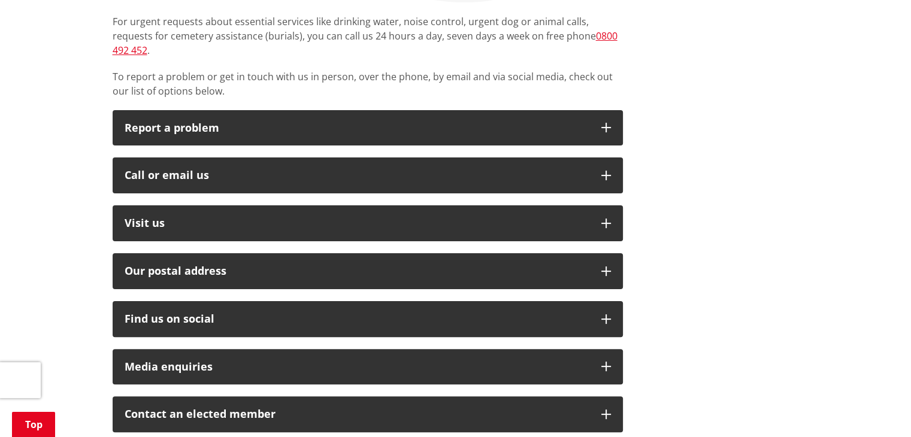
scroll to position [268, 0]
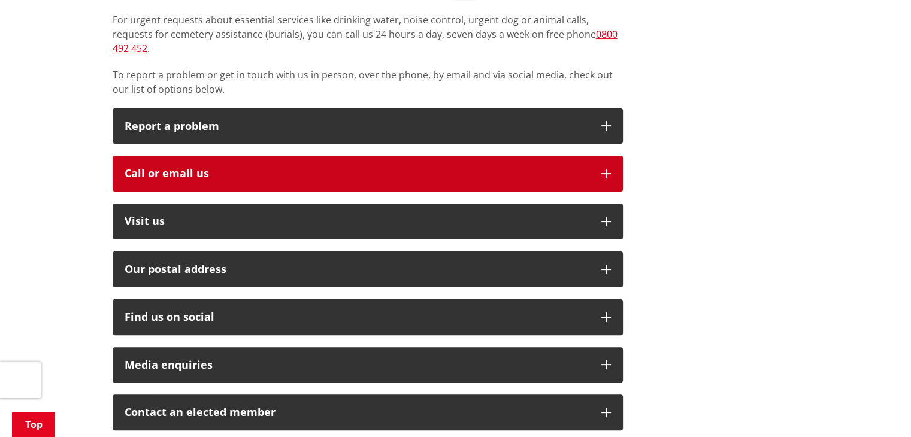
click at [599, 159] on button "Call or email us" at bounding box center [368, 174] width 511 height 36
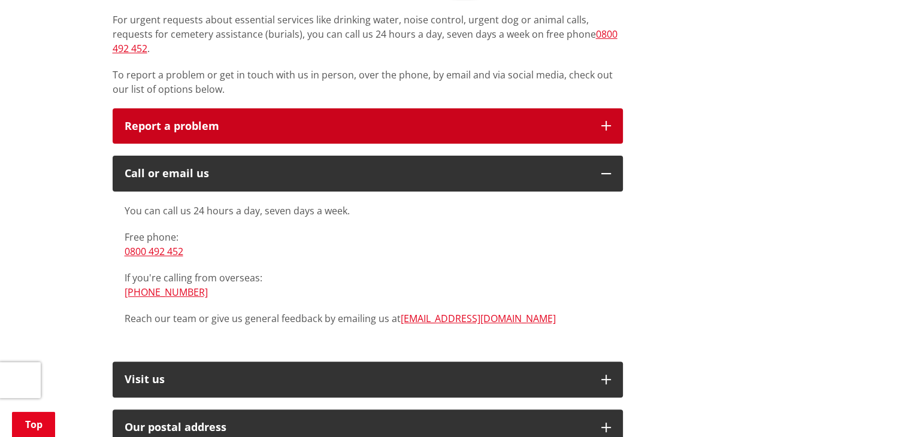
click at [594, 108] on button "Report a problem" at bounding box center [368, 126] width 511 height 36
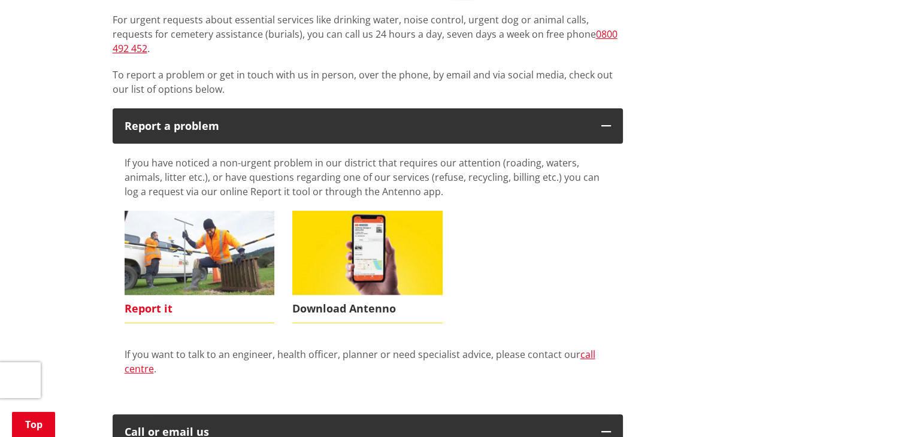
click at [222, 232] on img at bounding box center [200, 253] width 150 height 84
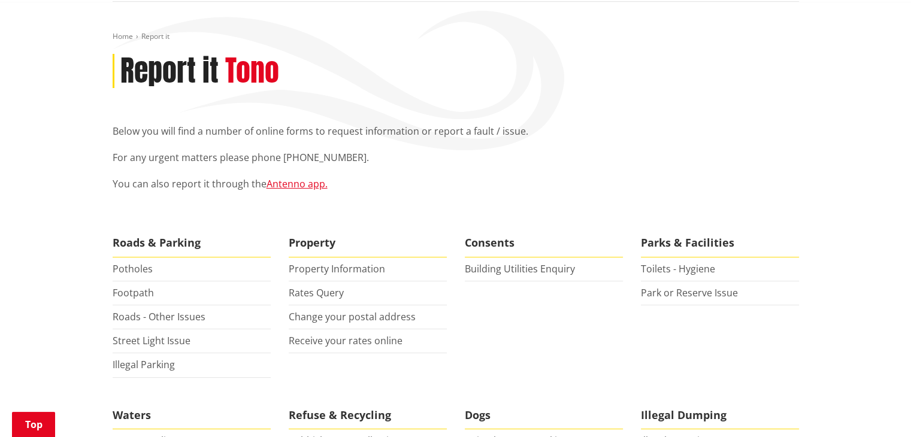
scroll to position [121, 0]
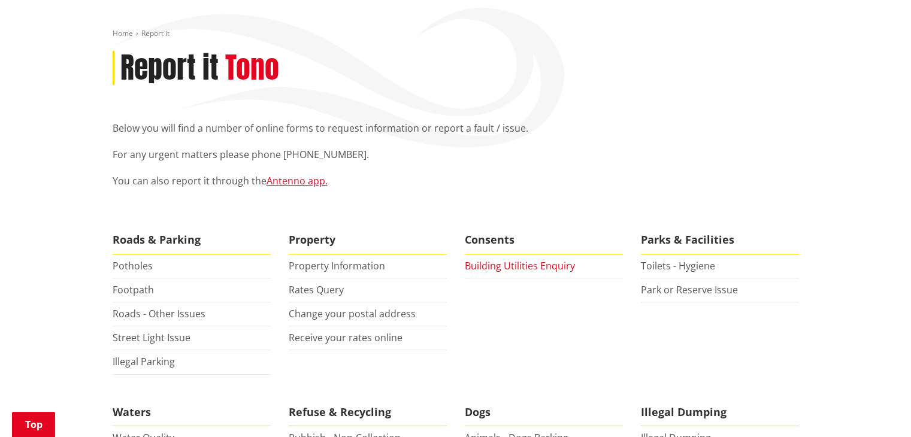
click at [530, 269] on link "Building Utilities Enquiry" at bounding box center [520, 265] width 110 height 13
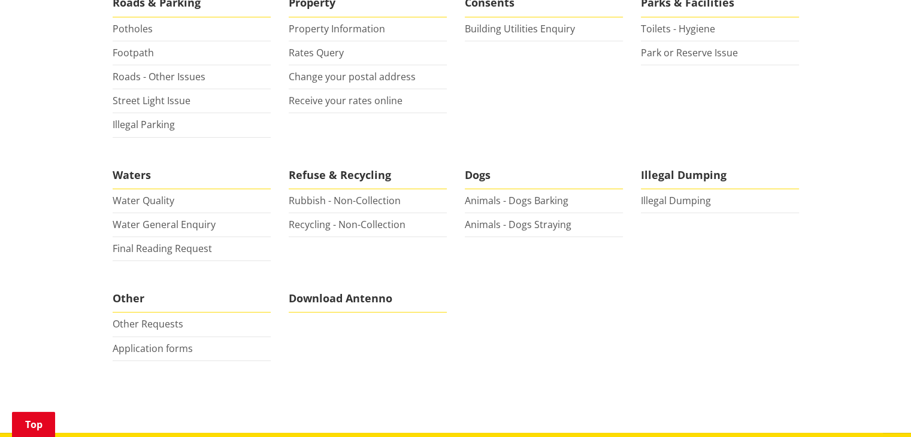
scroll to position [363, 0]
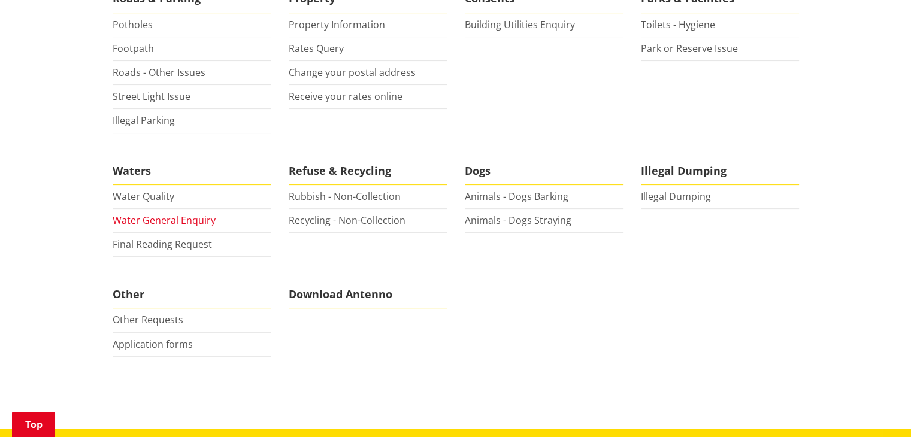
click at [143, 221] on link "Water General Enquiry" at bounding box center [164, 220] width 103 height 13
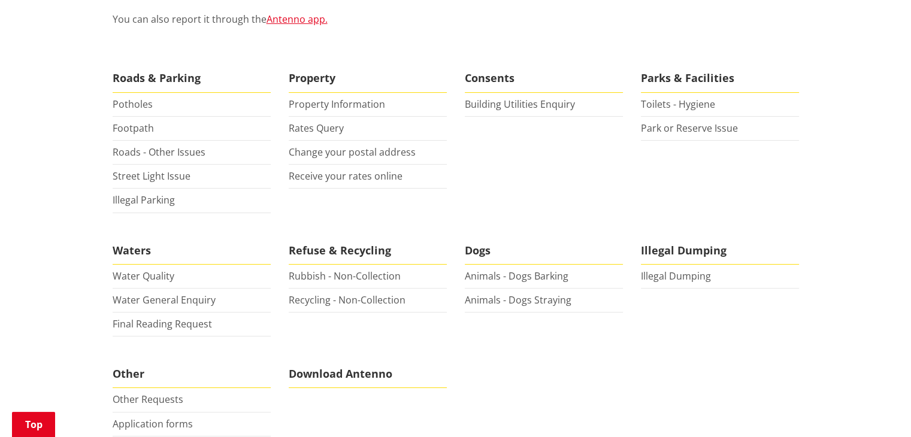
scroll to position [339, 0]
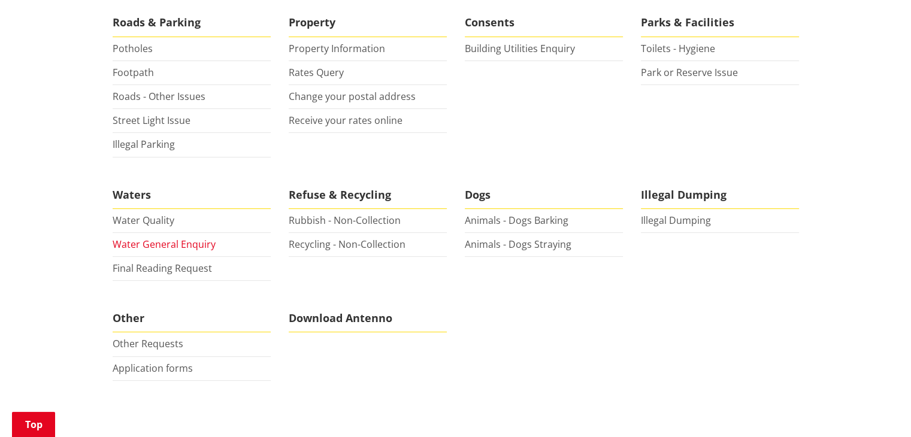
click at [146, 241] on link "Water General Enquiry" at bounding box center [164, 244] width 103 height 13
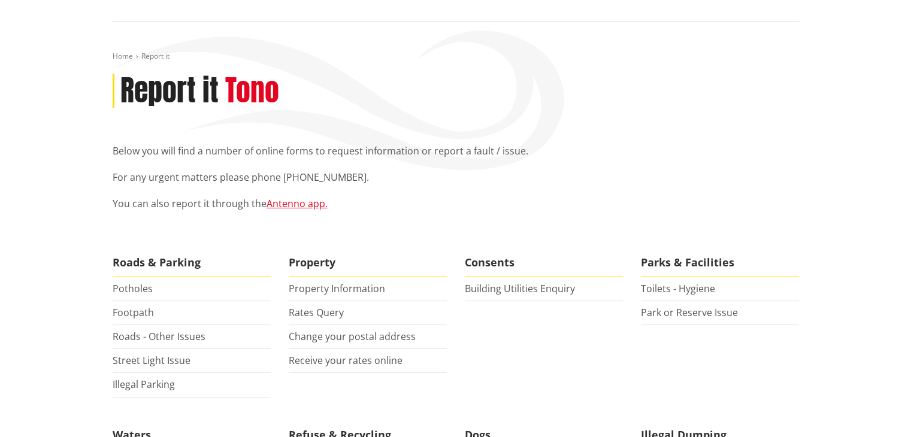
scroll to position [0, 0]
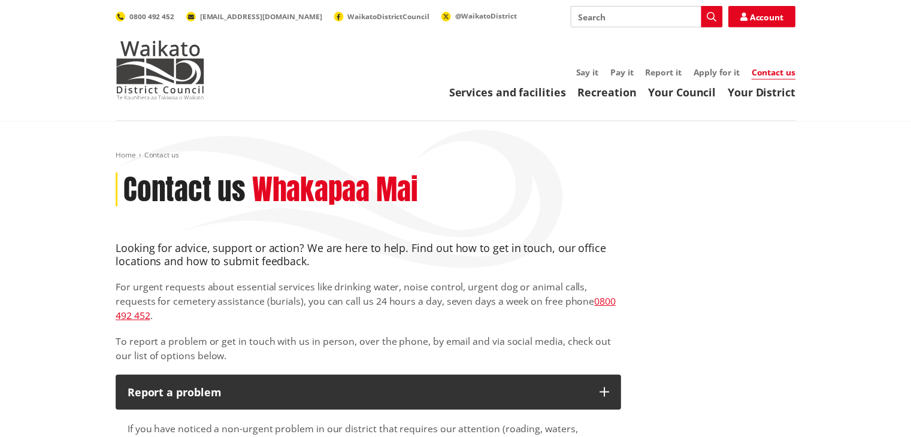
scroll to position [268, 0]
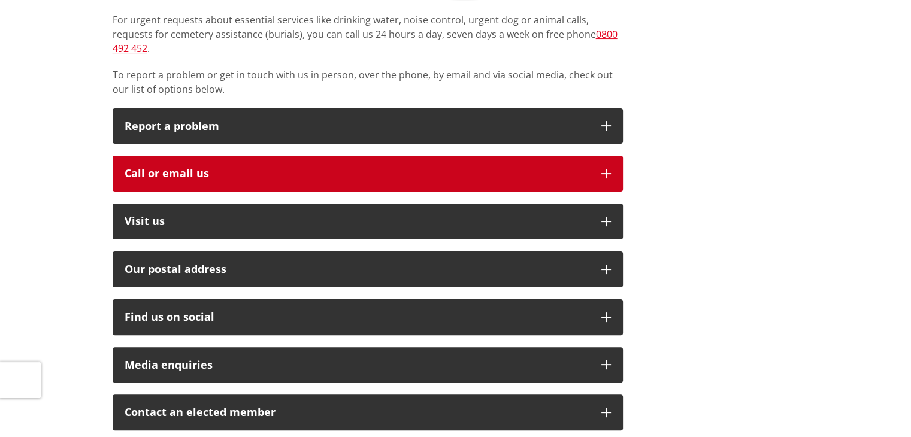
click at [609, 169] on icon "button" at bounding box center [607, 174] width 10 height 10
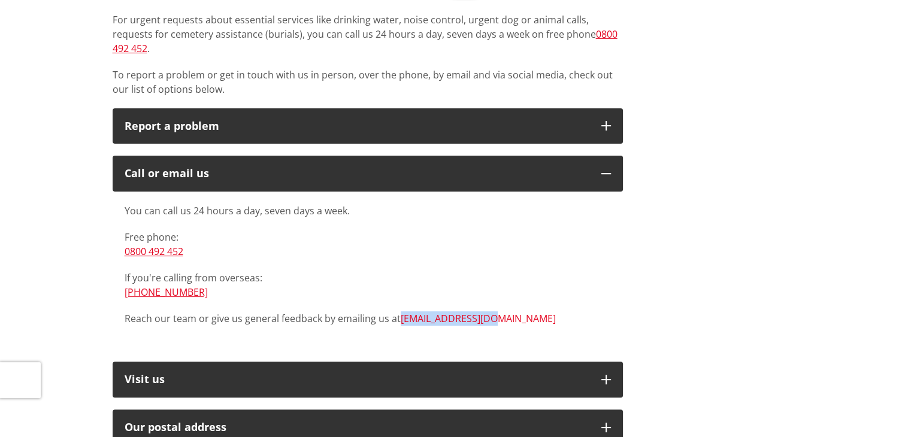
drag, startPoint x: 494, startPoint y: 304, endPoint x: 400, endPoint y: 306, distance: 93.5
click at [400, 312] on p "Reach our team or give us general feedback by emailing us at [EMAIL_ADDRESS][DO…" at bounding box center [368, 319] width 487 height 14
copy link "[EMAIL_ADDRESS][DOMAIN_NAME]"
